Goal: Information Seeking & Learning: Learn about a topic

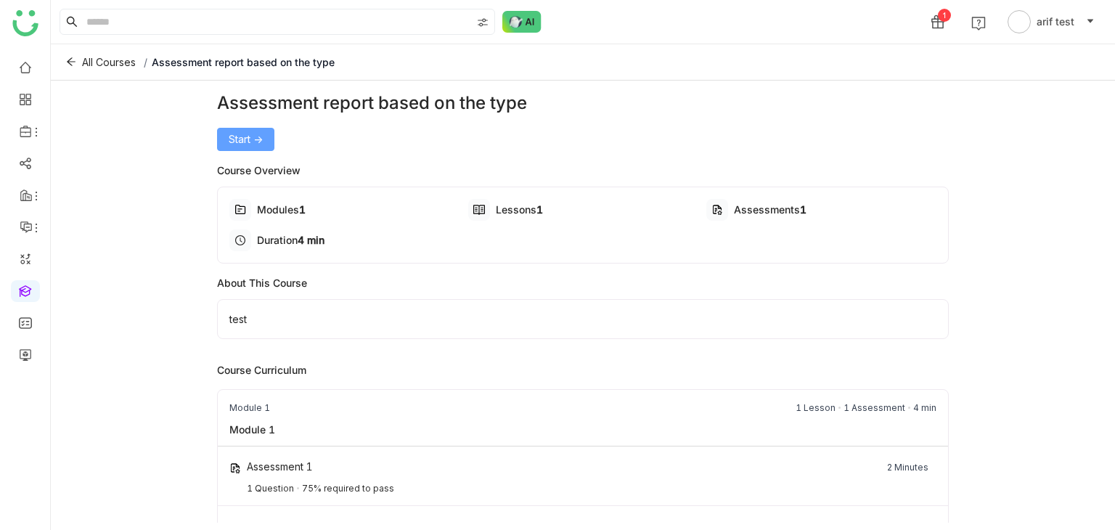
click at [266, 144] on button "Start ->" at bounding box center [245, 139] width 57 height 23
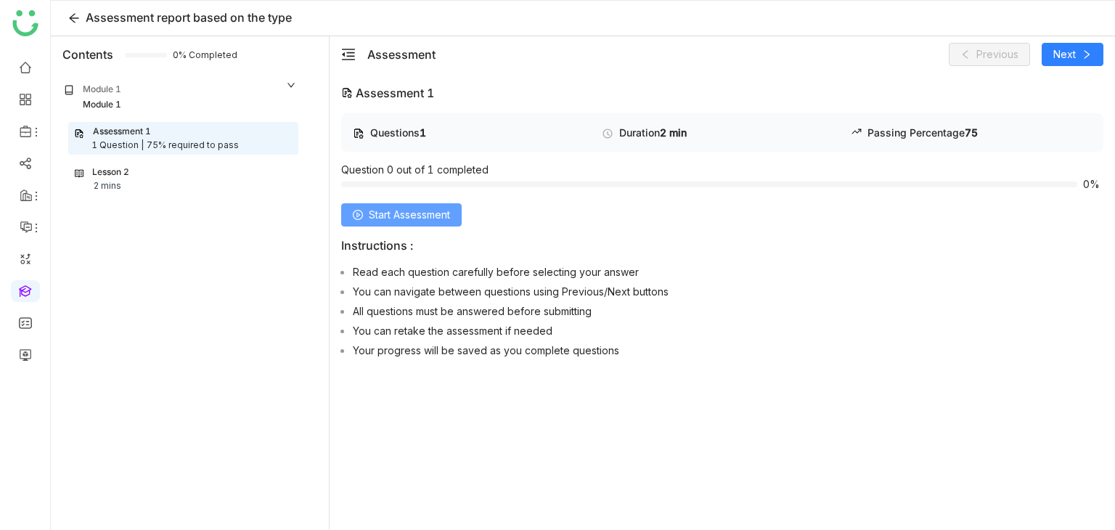
click at [419, 222] on button "Start Assessment" at bounding box center [401, 214] width 121 height 23
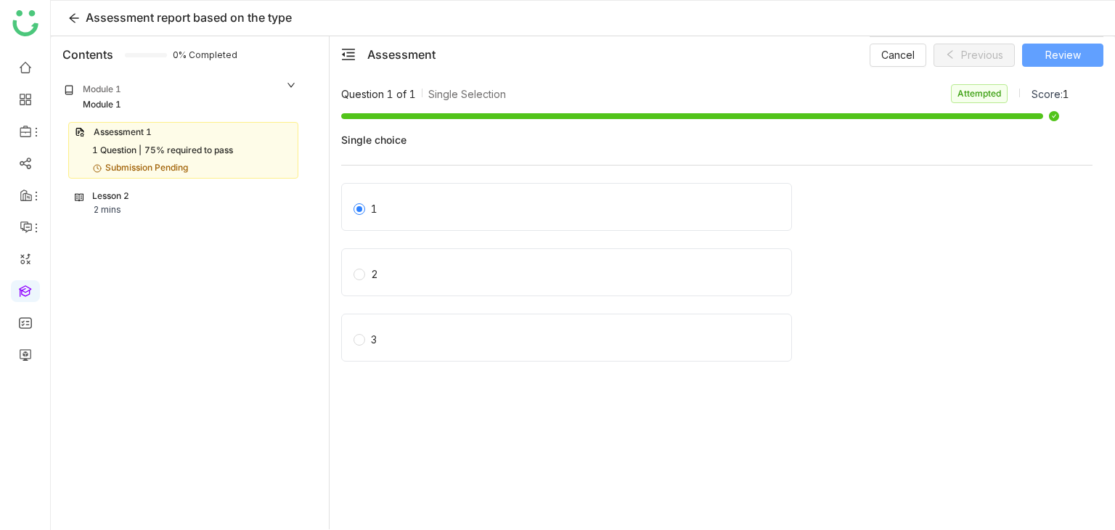
click at [1093, 50] on button "Review" at bounding box center [1062, 55] width 81 height 23
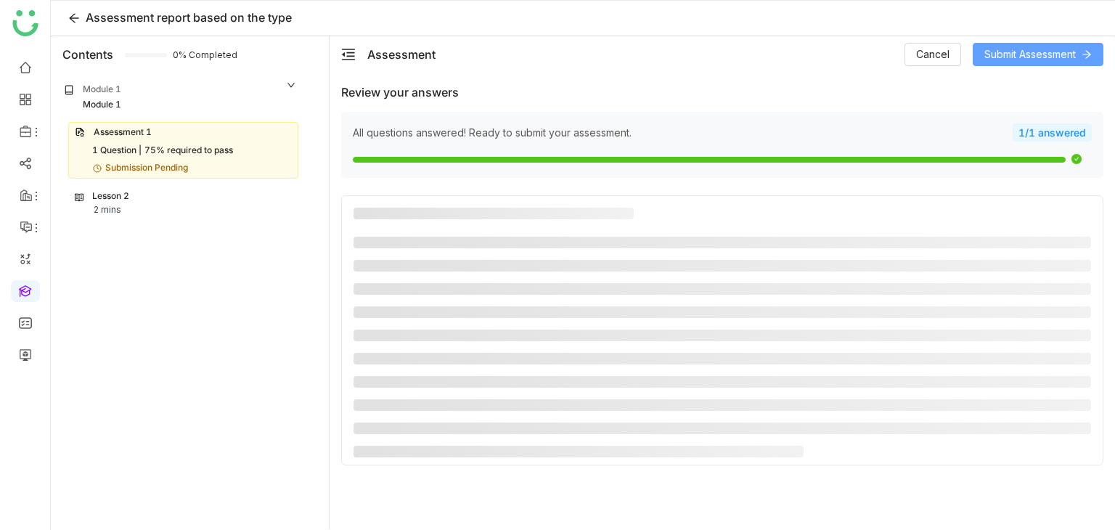
click at [1086, 54] on icon at bounding box center [1087, 54] width 9 height 8
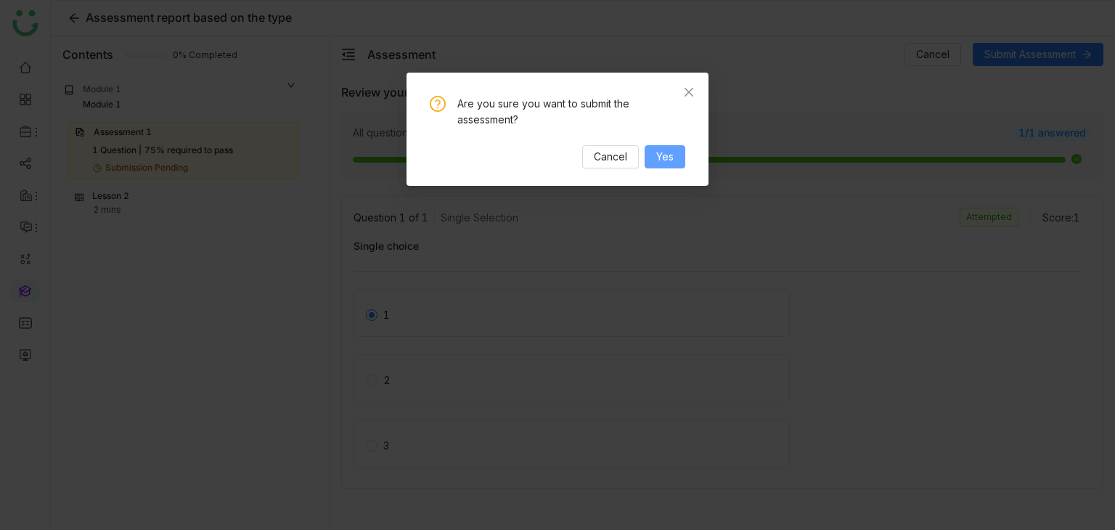
click at [664, 149] on span "Yes" at bounding box center [664, 157] width 17 height 16
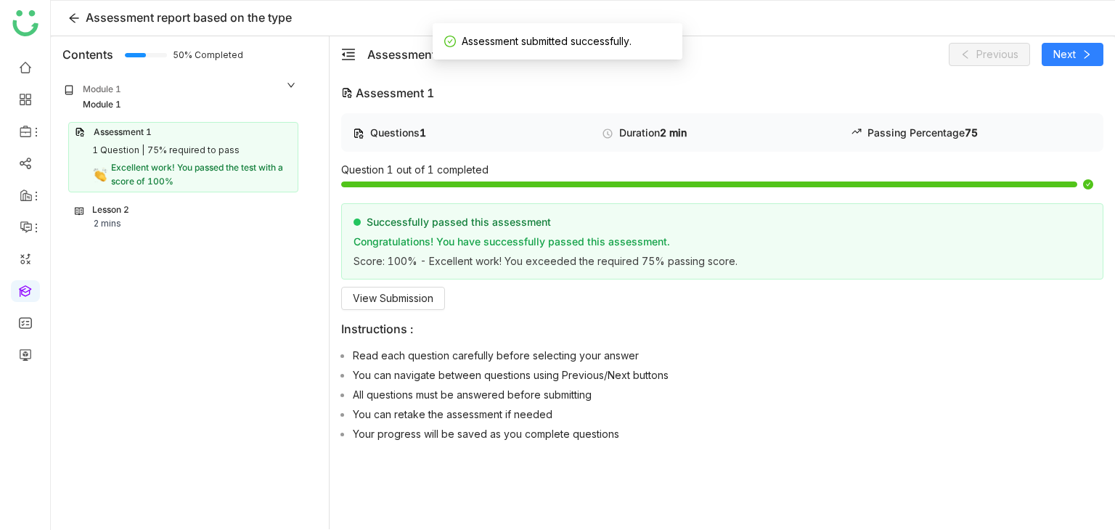
click at [147, 219] on div "Lesson 2 2 mins" at bounding box center [183, 217] width 217 height 28
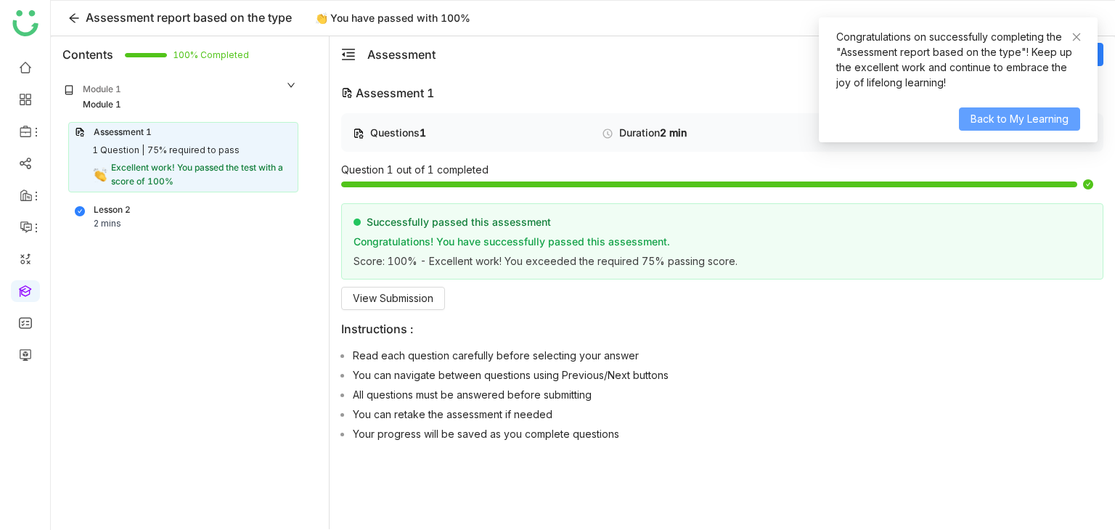
click at [1062, 116] on span "Back to My Learning" at bounding box center [1020, 119] width 98 height 16
